Goal: Find specific page/section: Find specific page/section

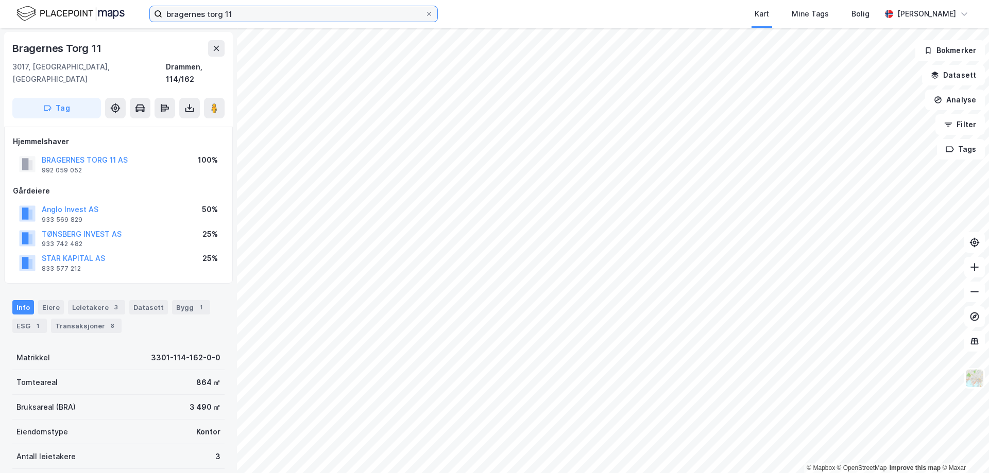
click at [214, 15] on input "bragernes torg 11" at bounding box center [293, 13] width 263 height 15
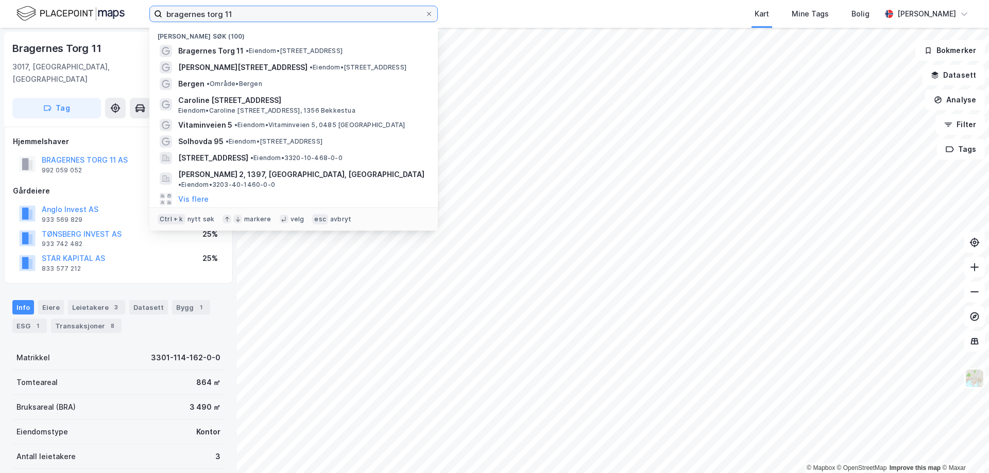
click at [214, 15] on input "bragernes torg 11" at bounding box center [293, 13] width 263 height 15
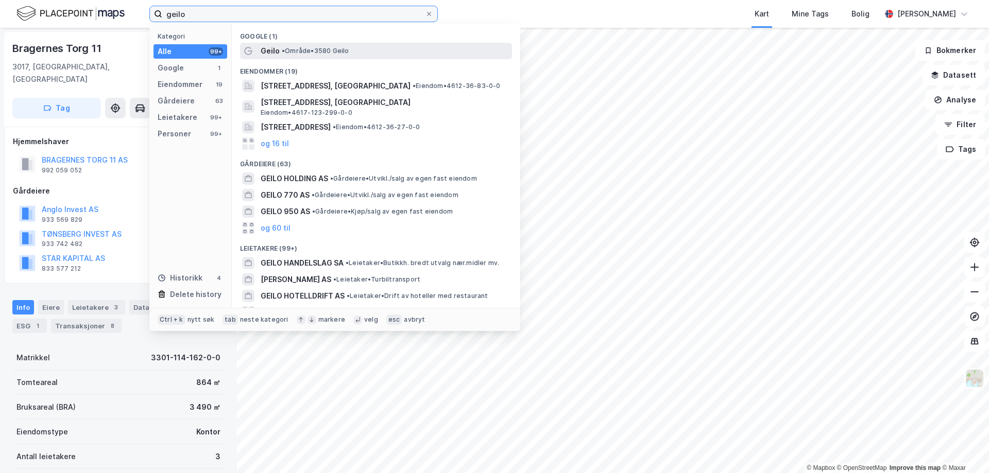
type input "geilo"
click at [272, 47] on span "Geilo" at bounding box center [270, 51] width 19 height 12
